Goal: Information Seeking & Learning: Check status

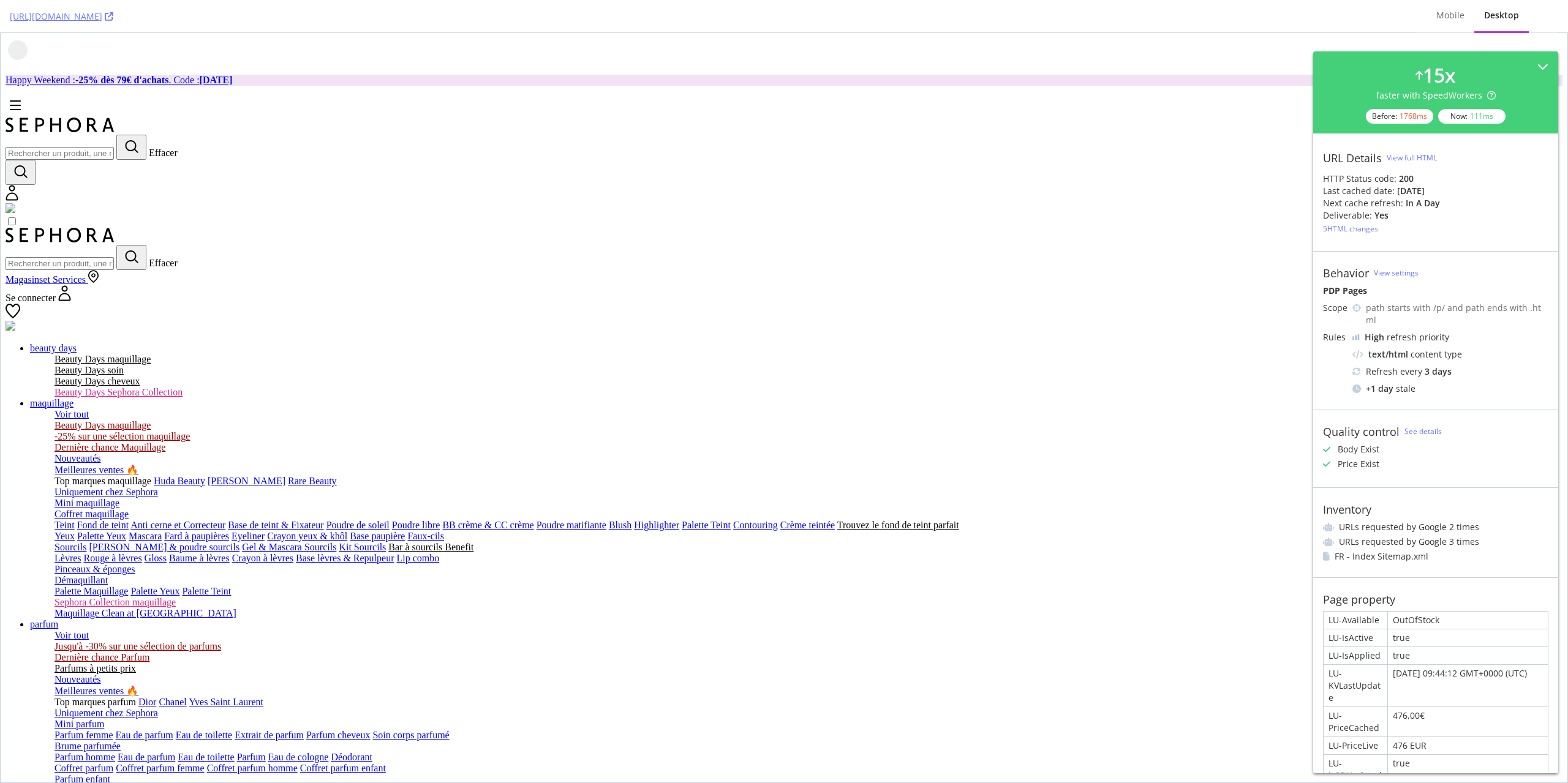
click at [1418, 612] on div "OutOfStock" at bounding box center [1467, 621] width 160 height 18
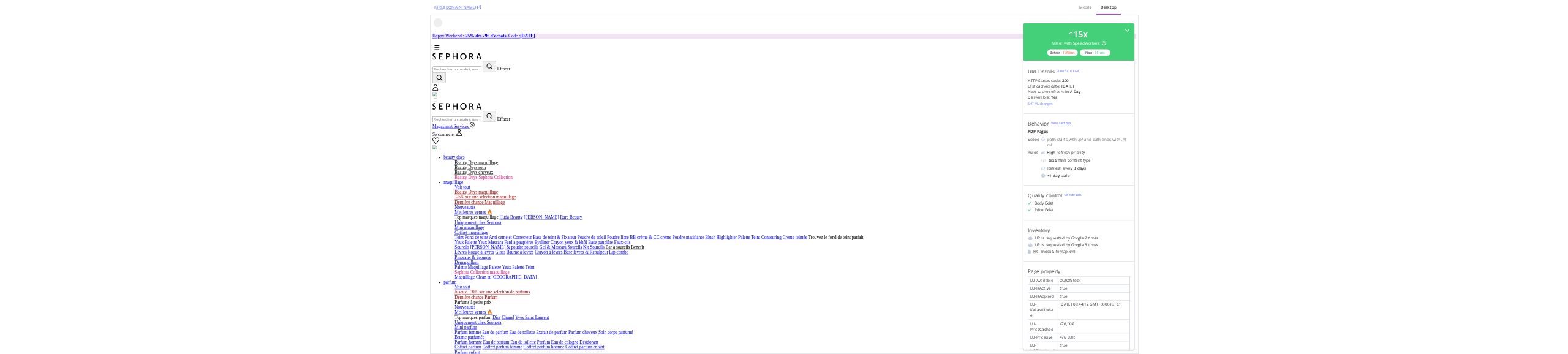
scroll to position [62, 0]
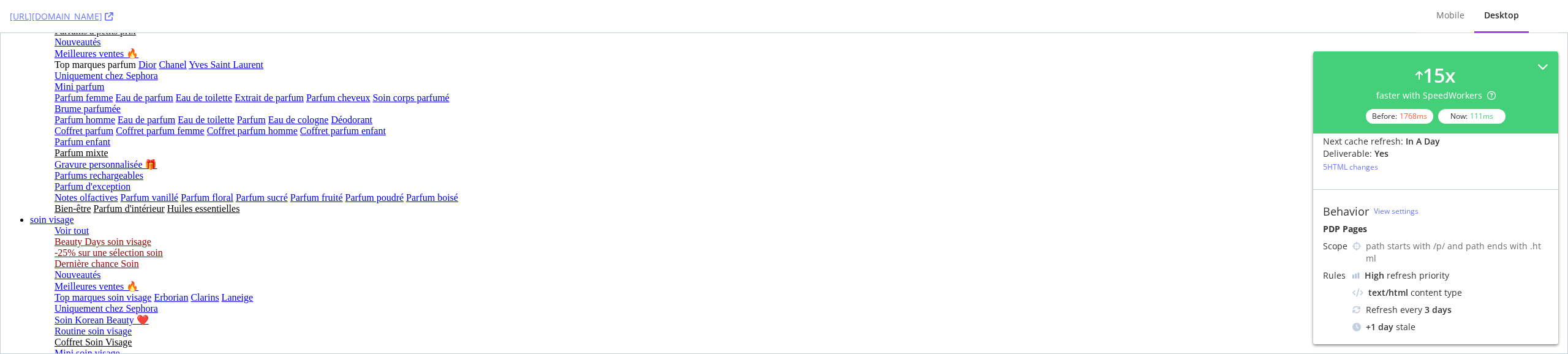
scroll to position [624, 0]
